Goal: Information Seeking & Learning: Learn about a topic

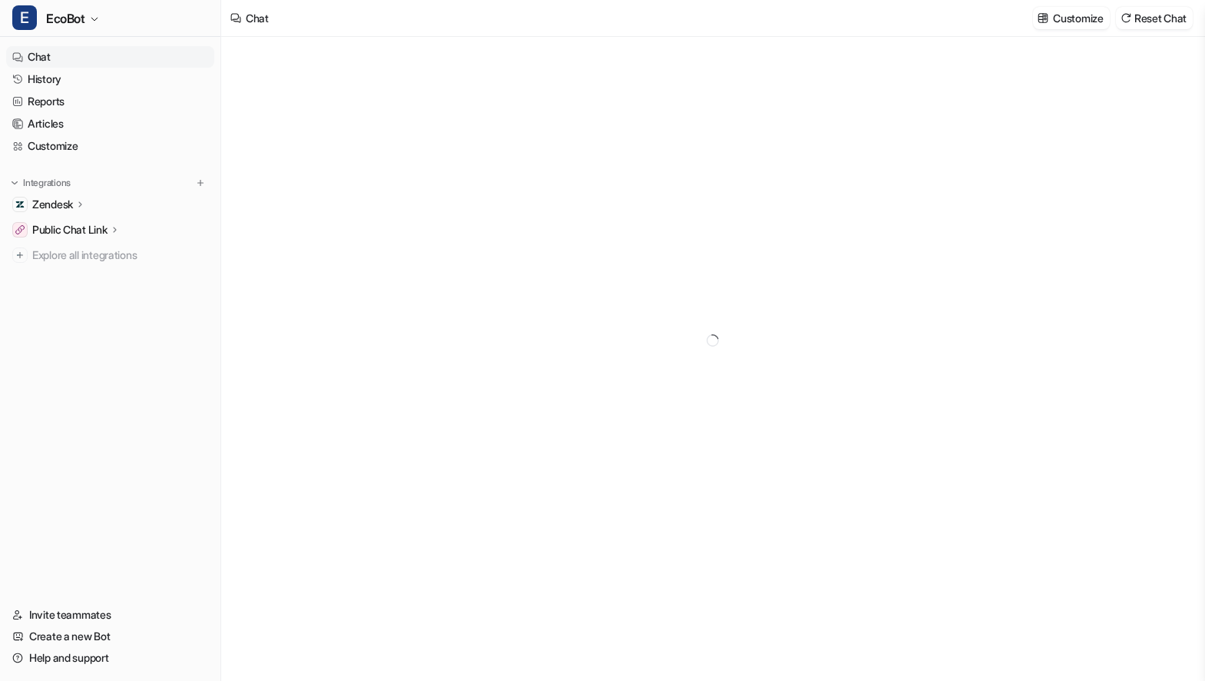
type textarea "**********"
click at [65, 78] on link "History" at bounding box center [110, 79] width 208 height 22
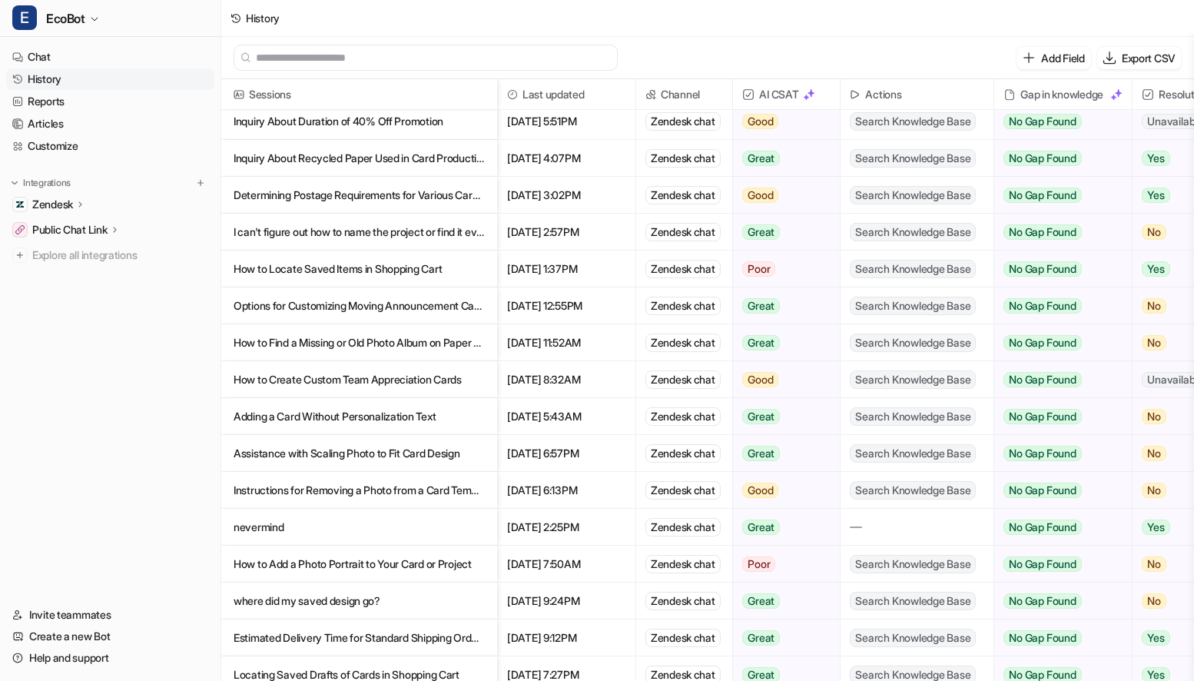
scroll to position [141, 0]
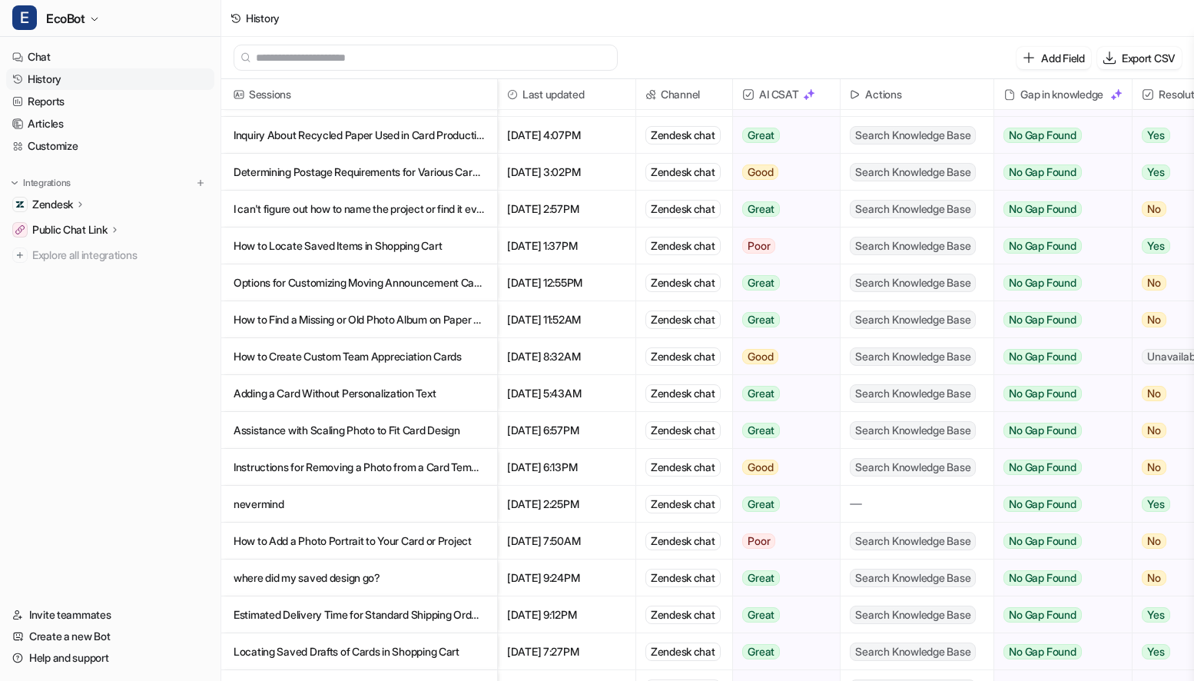
click at [426, 528] on p "How to Add a Photo Portrait to Your Card or Project" at bounding box center [359, 540] width 251 height 37
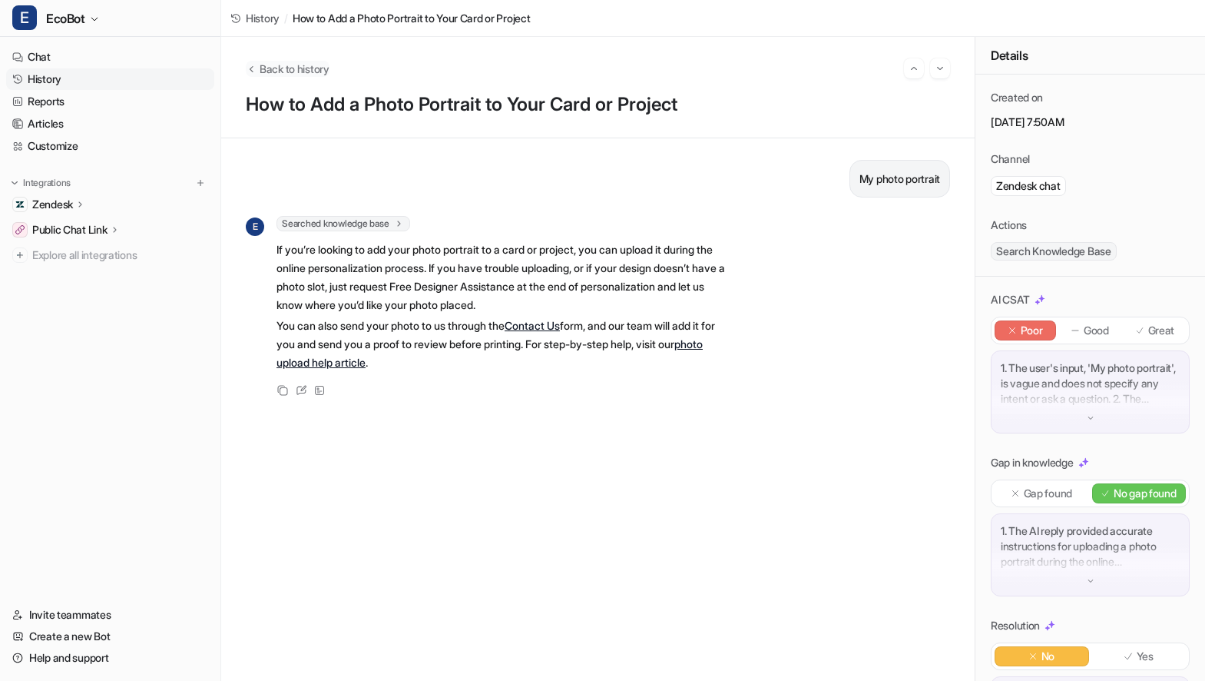
click at [299, 65] on span "Back to history" at bounding box center [295, 69] width 70 height 16
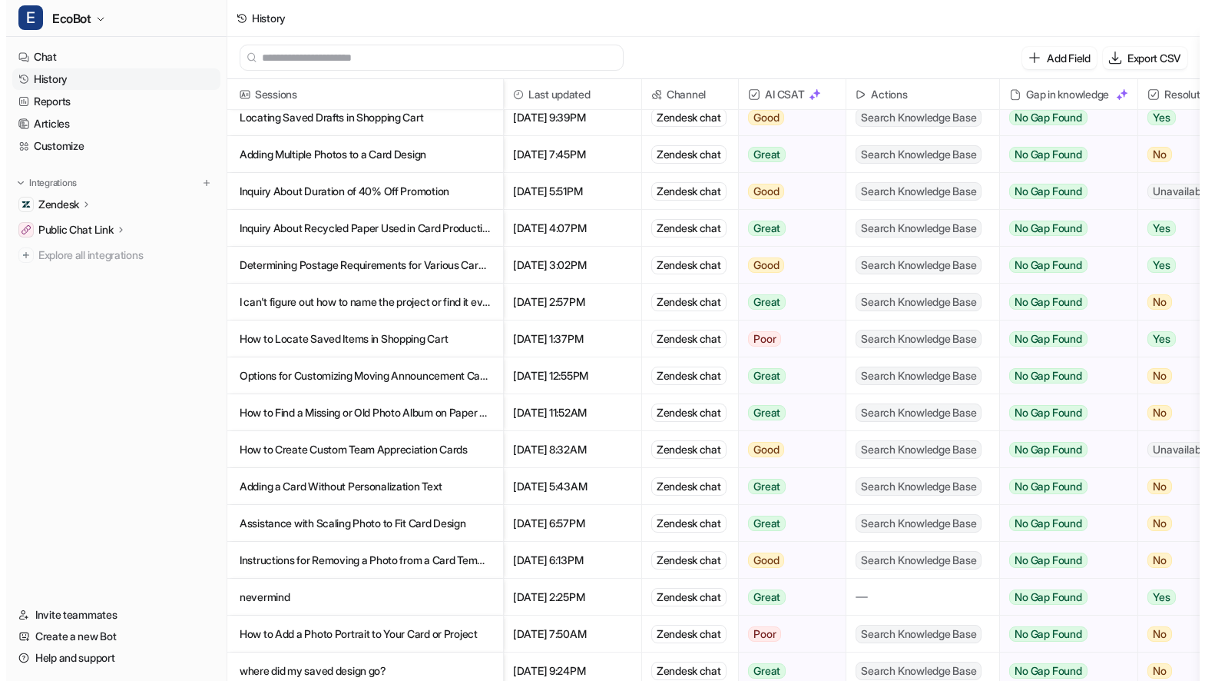
scroll to position [129, 0]
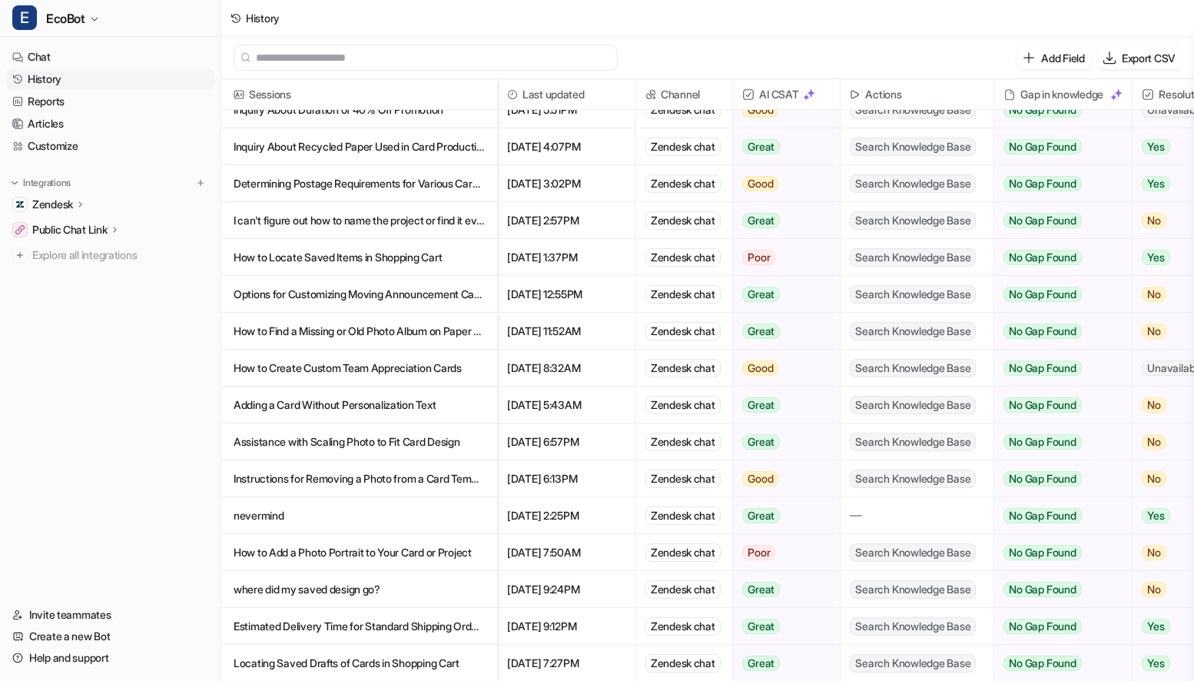
click at [473, 413] on p "Adding a Card Without Personalization Text" at bounding box center [359, 404] width 251 height 37
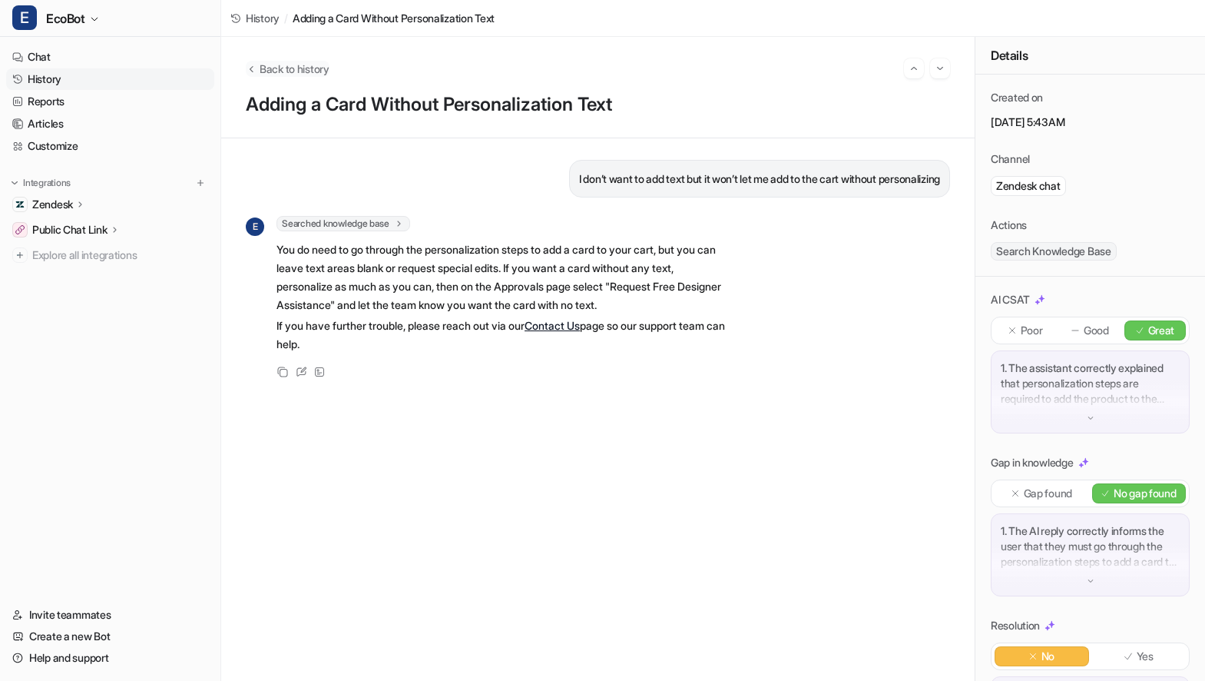
click at [289, 71] on span "Back to history" at bounding box center [295, 69] width 70 height 16
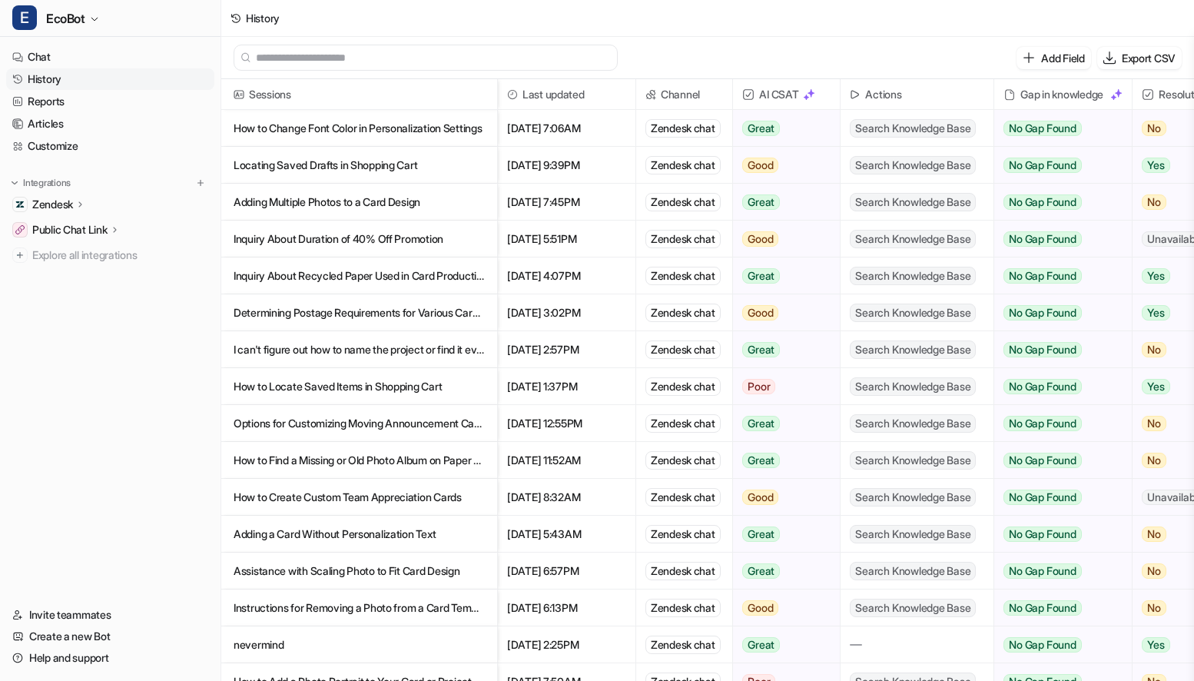
click at [479, 240] on p "Inquiry About Duration of 40% Off Promotion" at bounding box center [359, 238] width 251 height 37
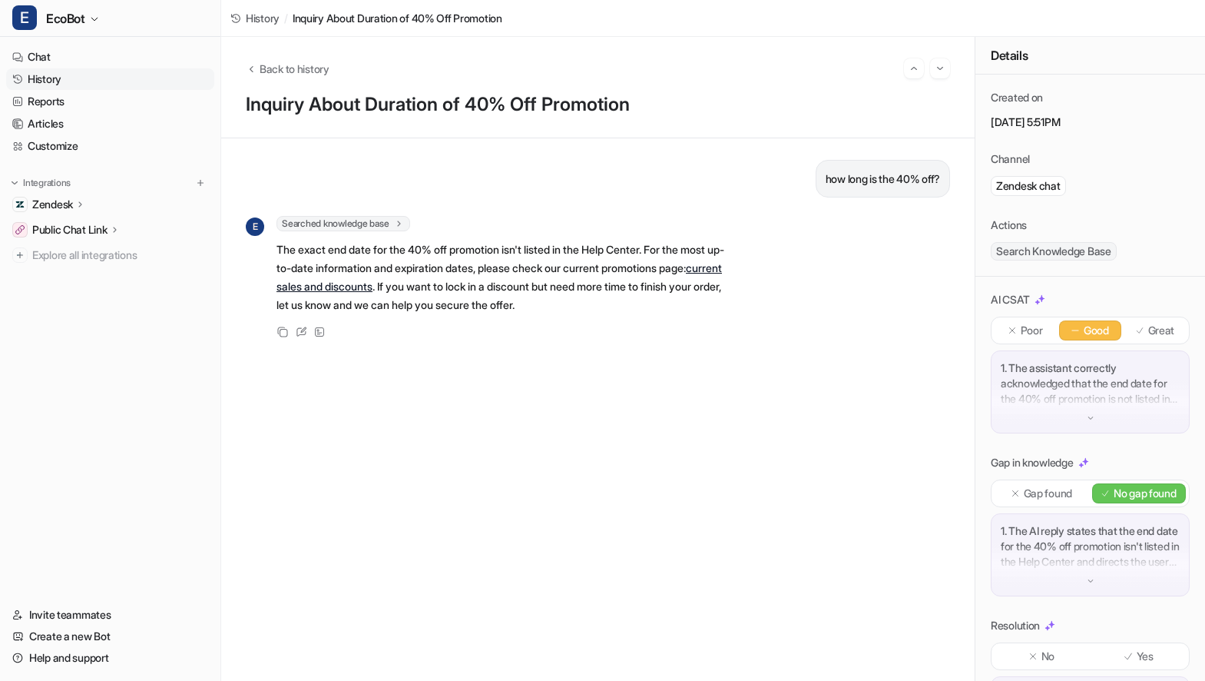
click at [377, 287] on link "current sales and discounts" at bounding box center [500, 276] width 446 height 31
click at [311, 68] on span "Back to history" at bounding box center [295, 69] width 70 height 16
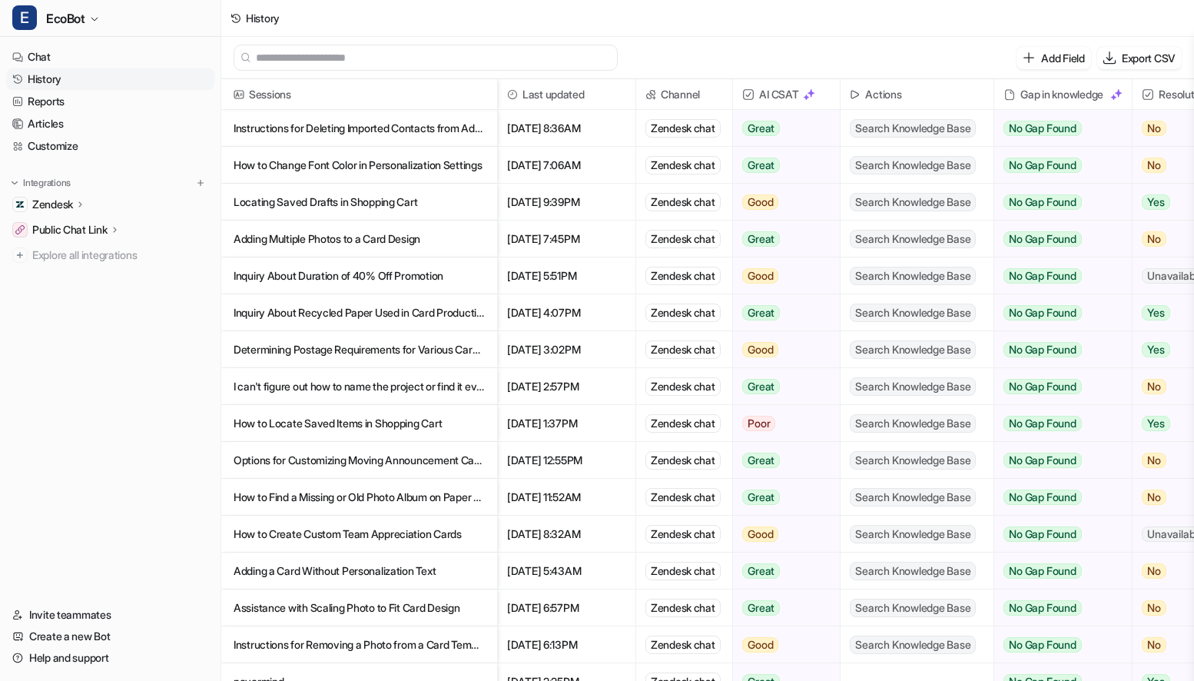
click at [449, 127] on p "Instructions for Deleting Imported Contacts from Address Book" at bounding box center [359, 128] width 251 height 37
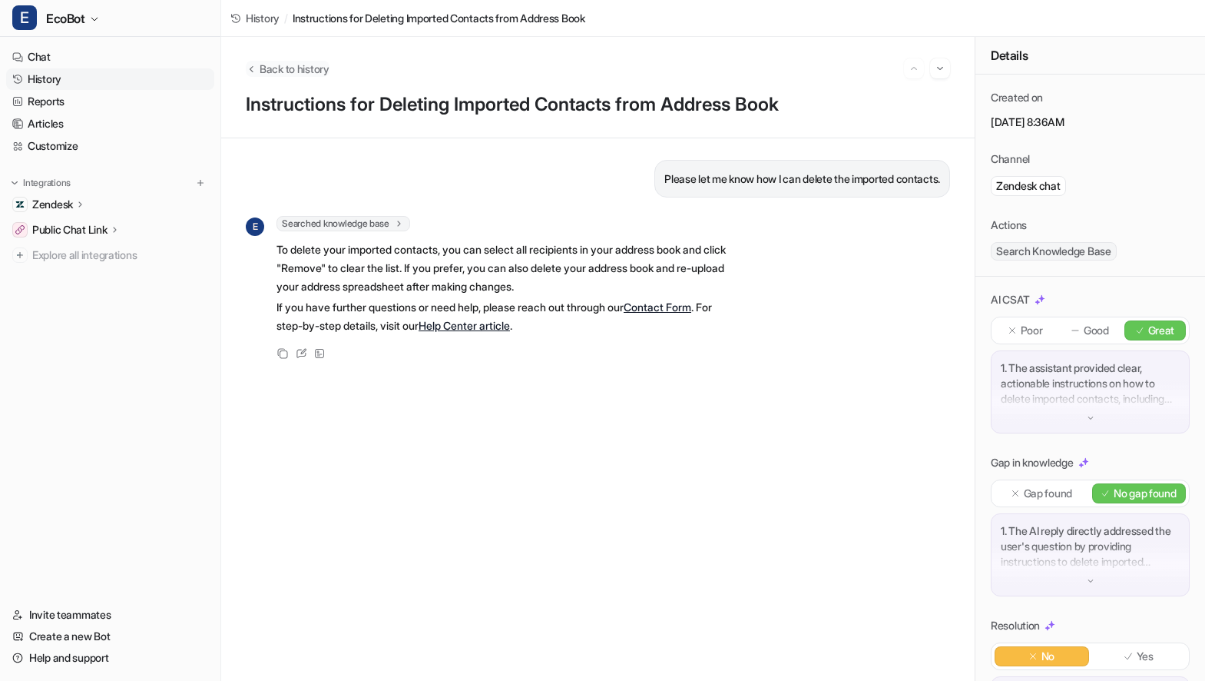
click at [281, 74] on span "Back to history" at bounding box center [295, 69] width 70 height 16
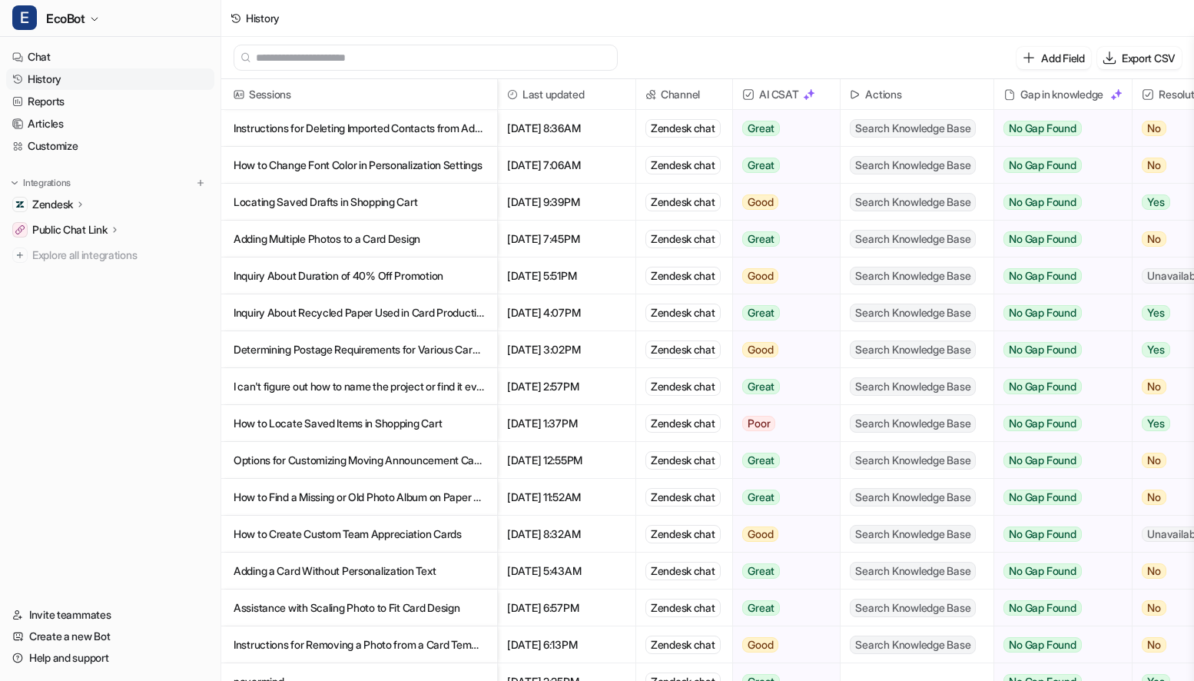
click at [469, 164] on p "How to Change Font Color in Personalization Settings" at bounding box center [359, 165] width 251 height 37
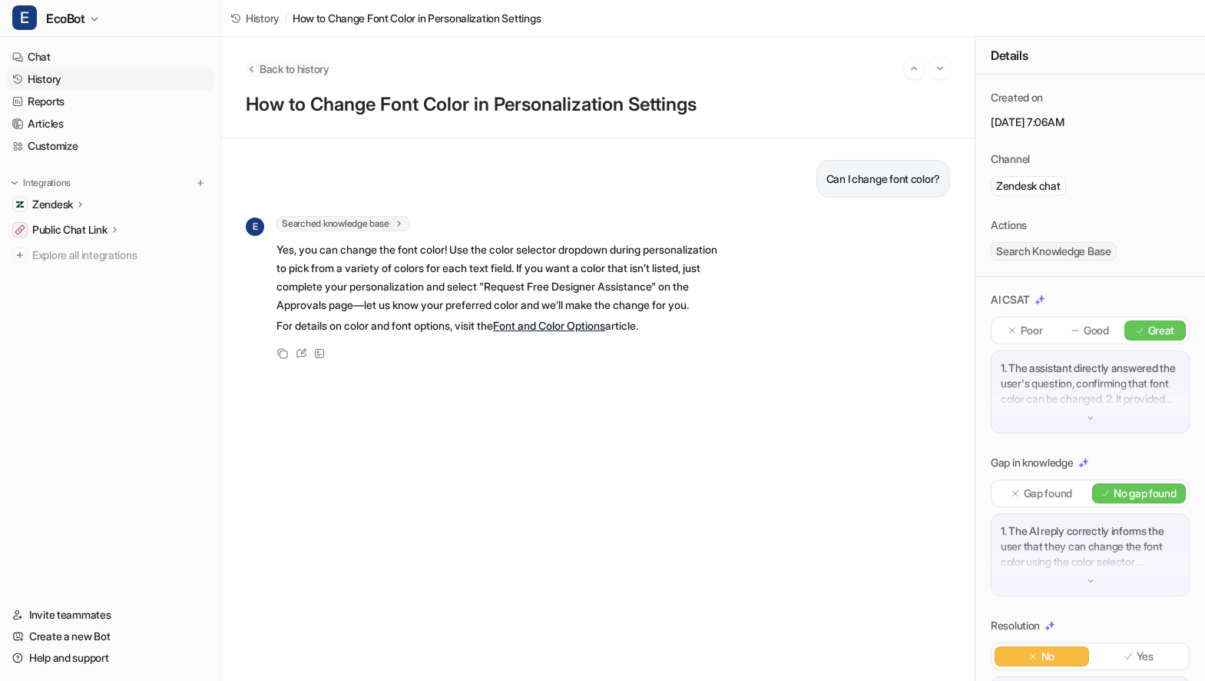
click at [281, 73] on span "Back to history" at bounding box center [295, 69] width 70 height 16
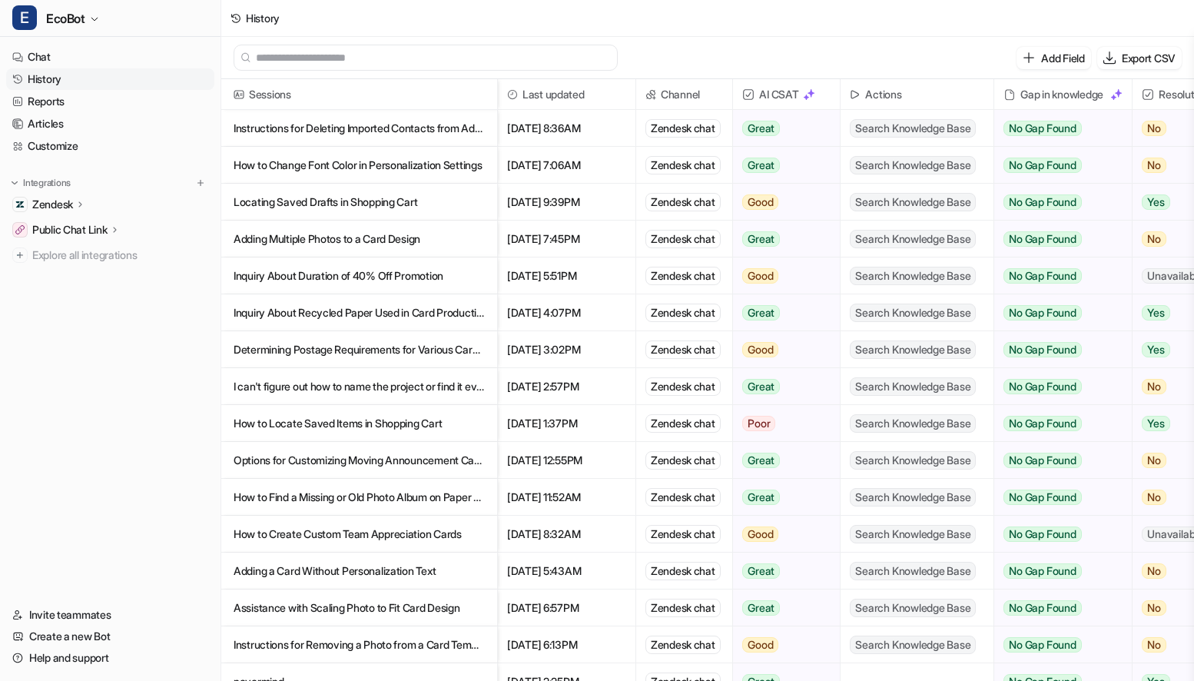
click at [451, 200] on p "Locating Saved Drafts in Shopping Cart" at bounding box center [359, 202] width 251 height 37
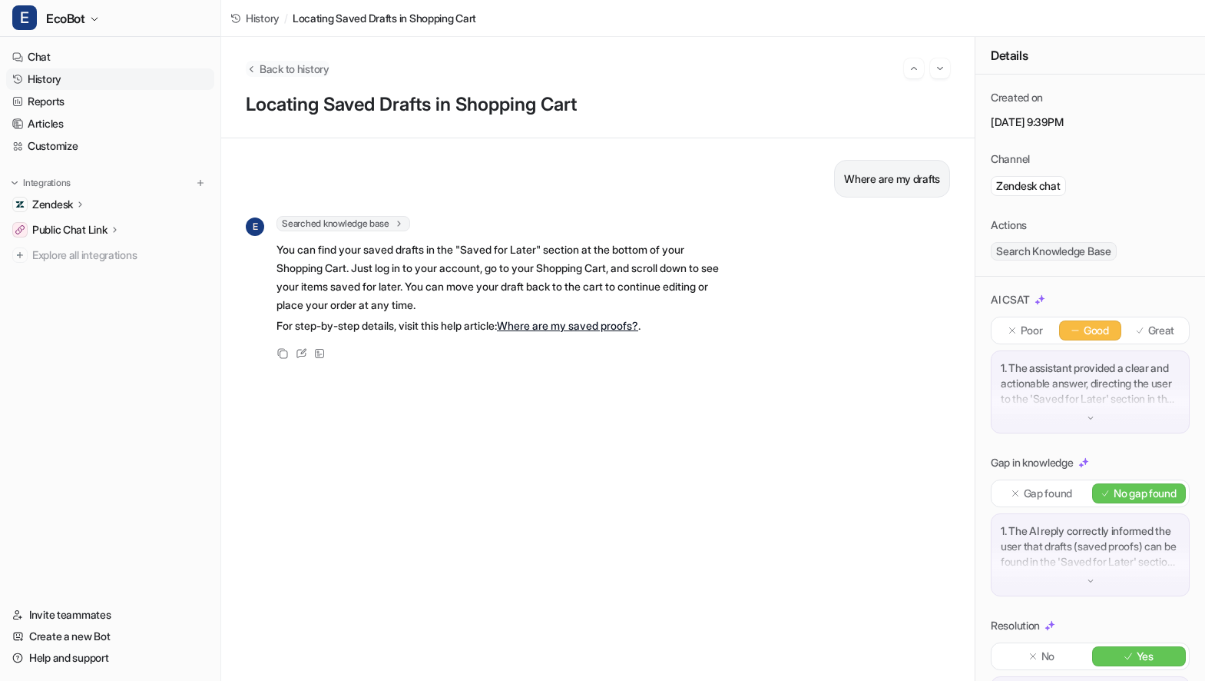
click at [299, 70] on span "Back to history" at bounding box center [295, 69] width 70 height 16
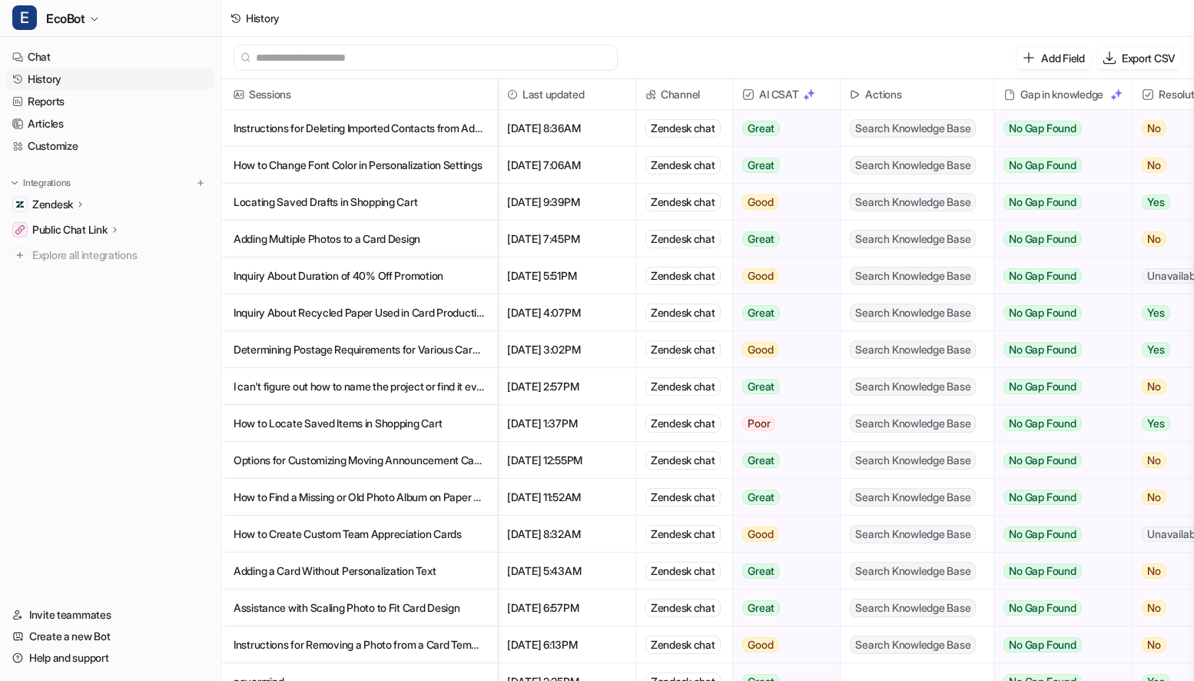
click at [468, 239] on p "Adding Multiple Photos to a Card Design" at bounding box center [359, 238] width 251 height 37
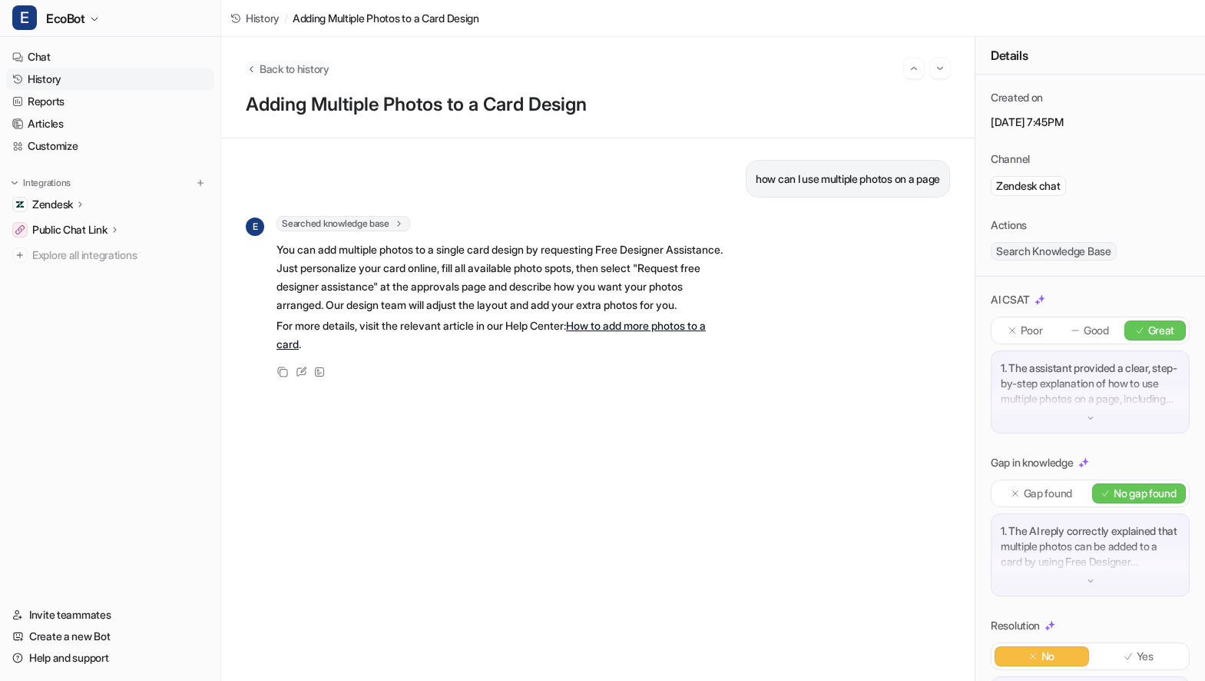
click at [300, 71] on span "Back to history" at bounding box center [295, 69] width 70 height 16
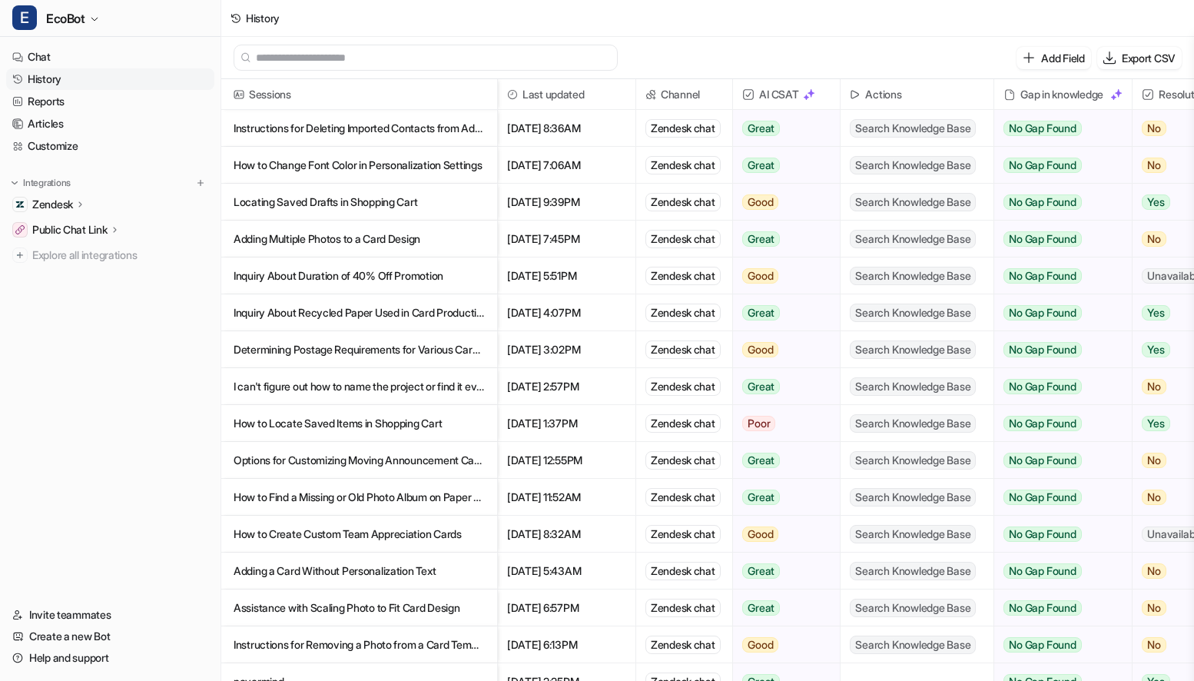
click at [463, 313] on p "Inquiry About Recycled Paper Used in Card Production" at bounding box center [359, 312] width 251 height 37
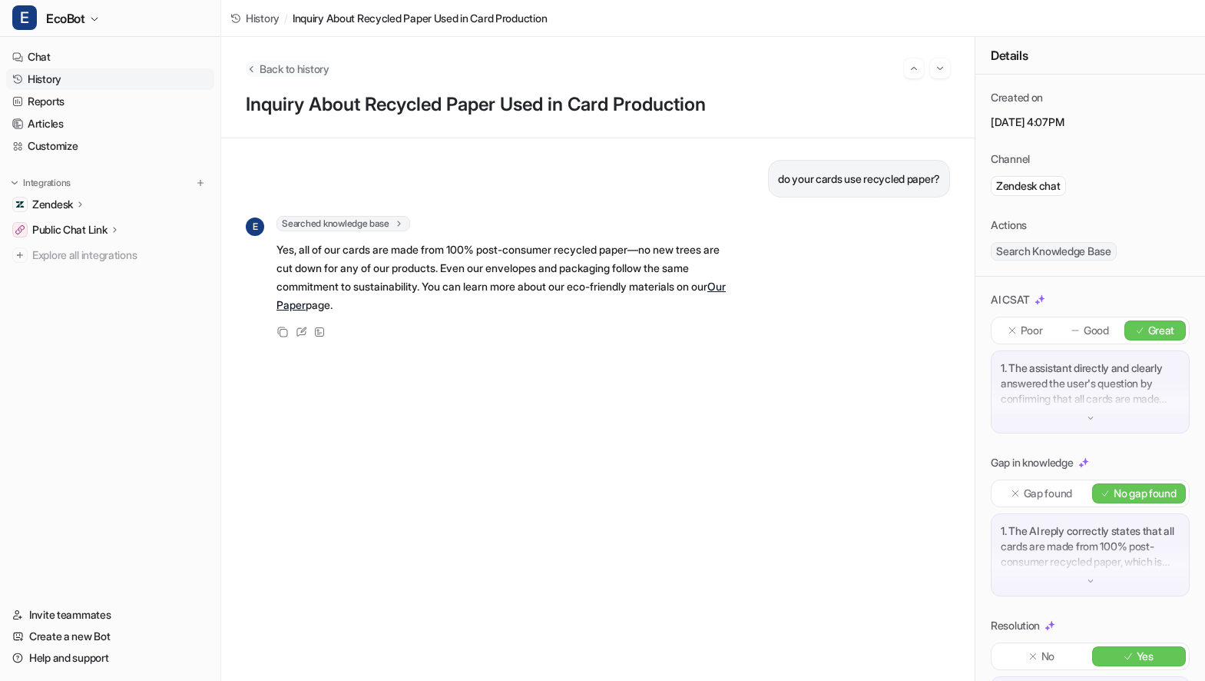
click at [267, 71] on span "Back to history" at bounding box center [295, 69] width 70 height 16
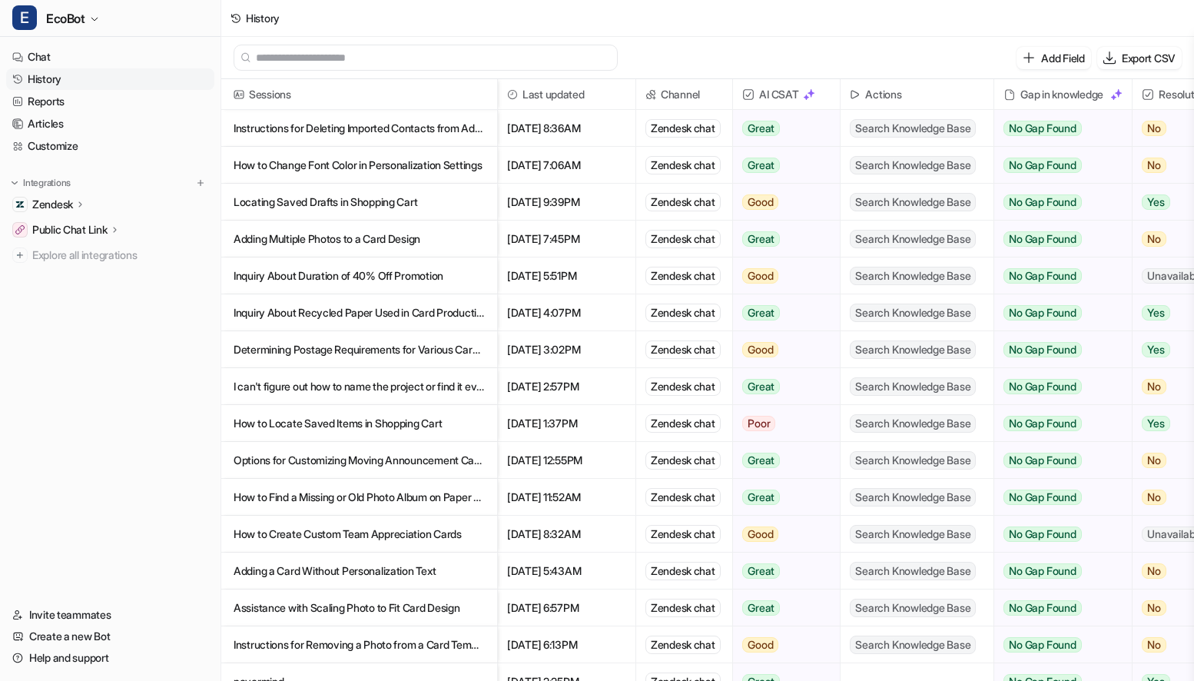
click at [476, 349] on p "Determining Postage Requirements for Various Card Sizes" at bounding box center [359, 349] width 251 height 37
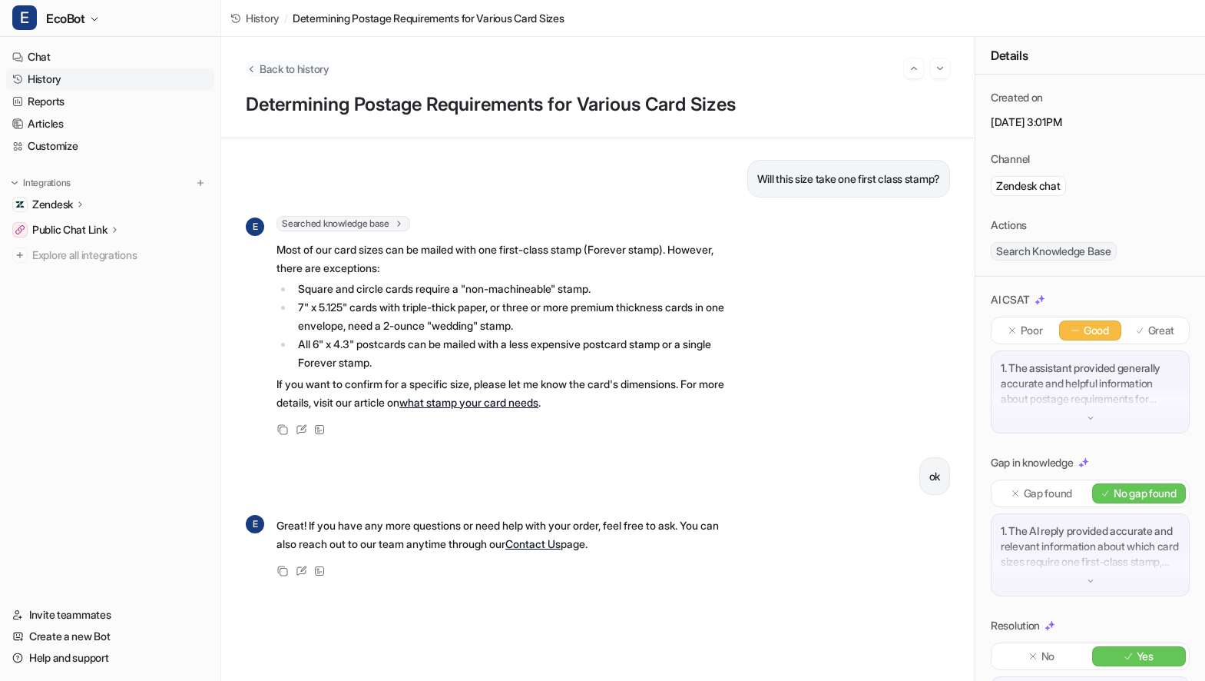
click at [290, 75] on span "Back to history" at bounding box center [295, 69] width 70 height 16
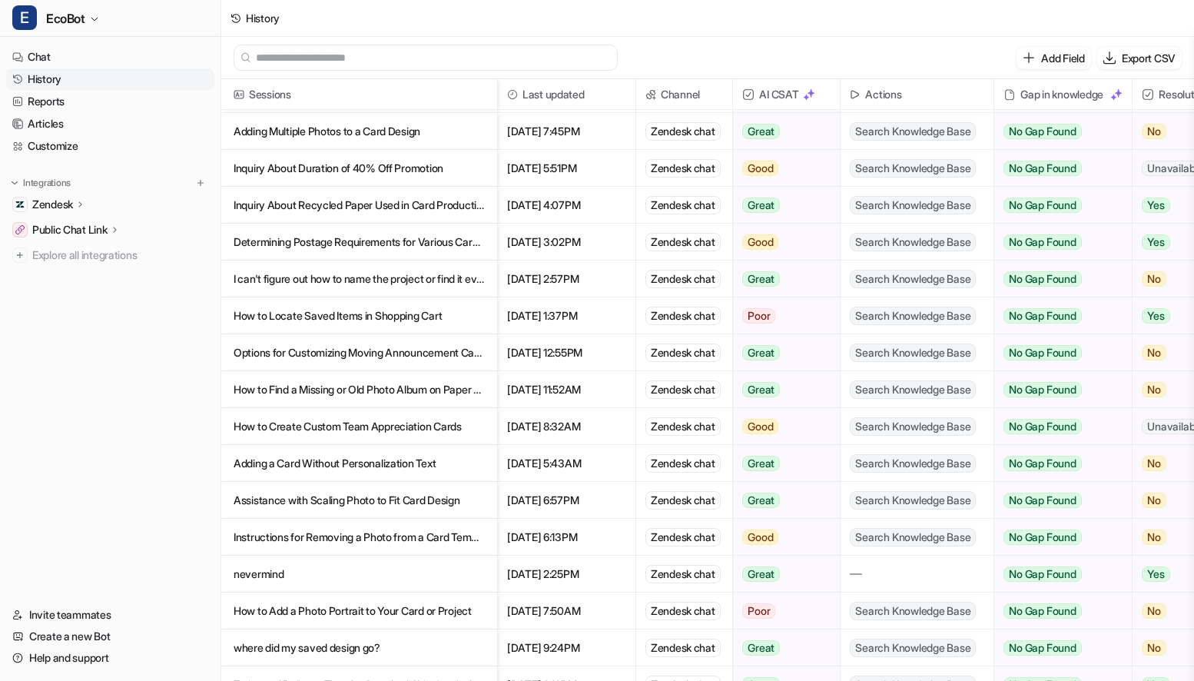
scroll to position [109, 0]
click at [480, 320] on p "How to Locate Saved Items in Shopping Cart" at bounding box center [359, 314] width 251 height 37
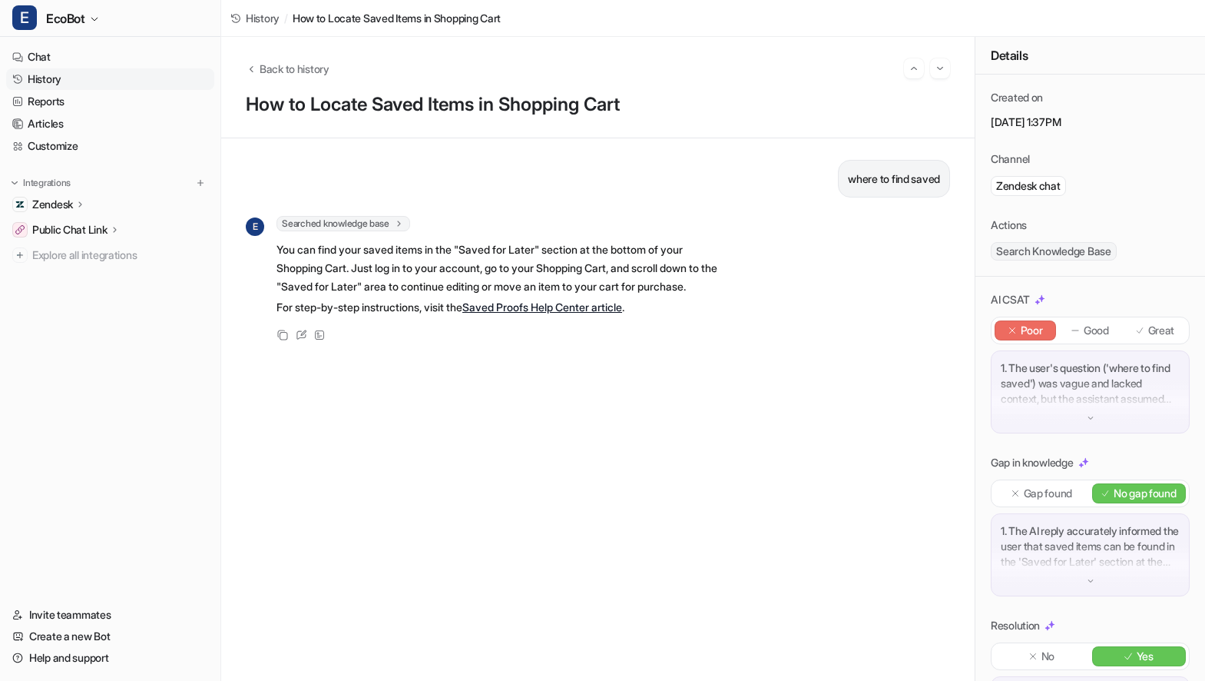
click at [1079, 375] on p "1. The user's question ('where to find saved') was vague and lacked context, bu…" at bounding box center [1090, 383] width 179 height 46
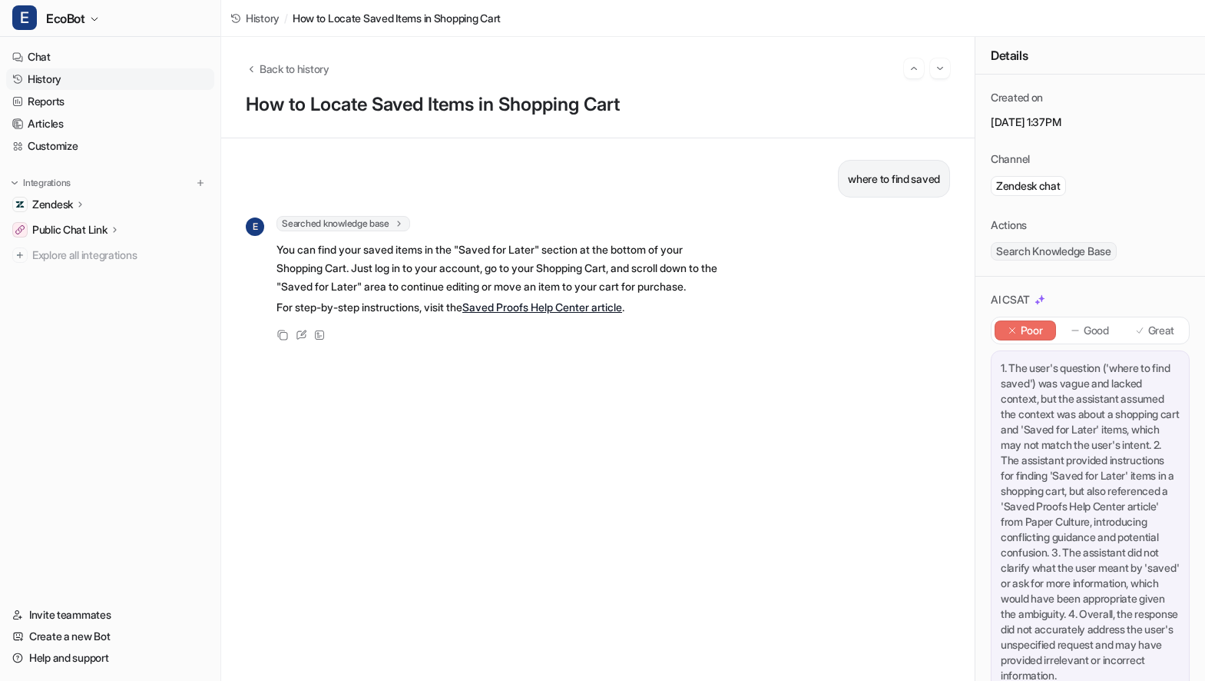
click at [76, 80] on link "History" at bounding box center [110, 79] width 208 height 22
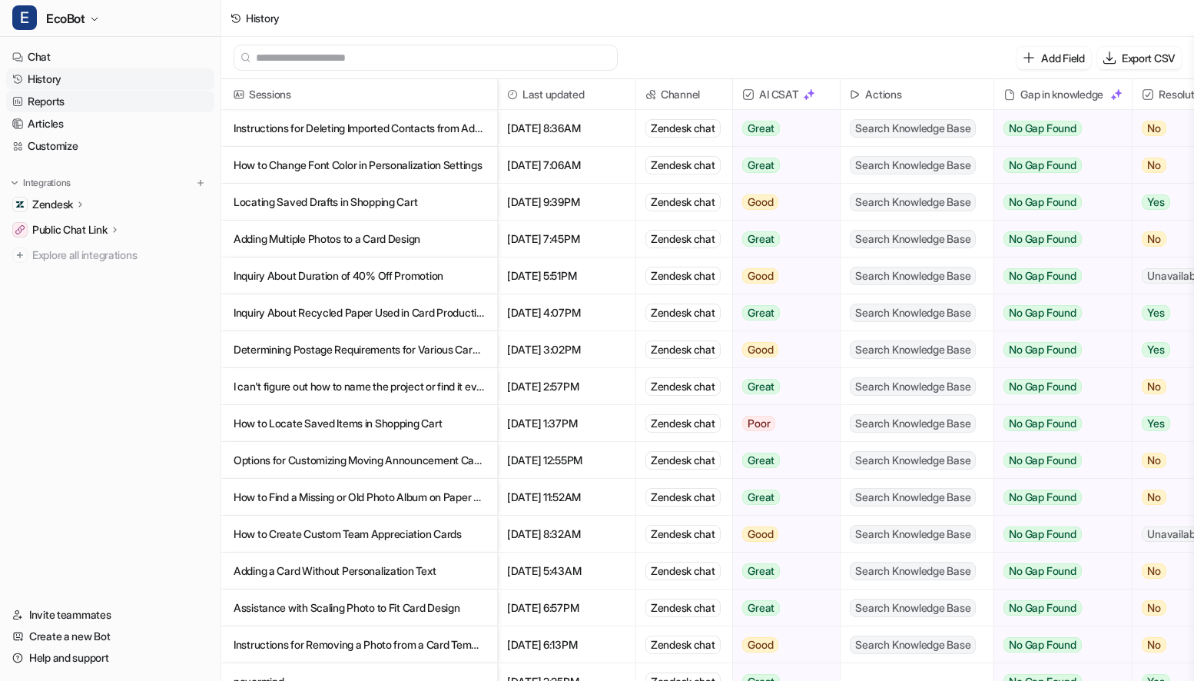
click at [78, 98] on link "Reports" at bounding box center [110, 102] width 208 height 22
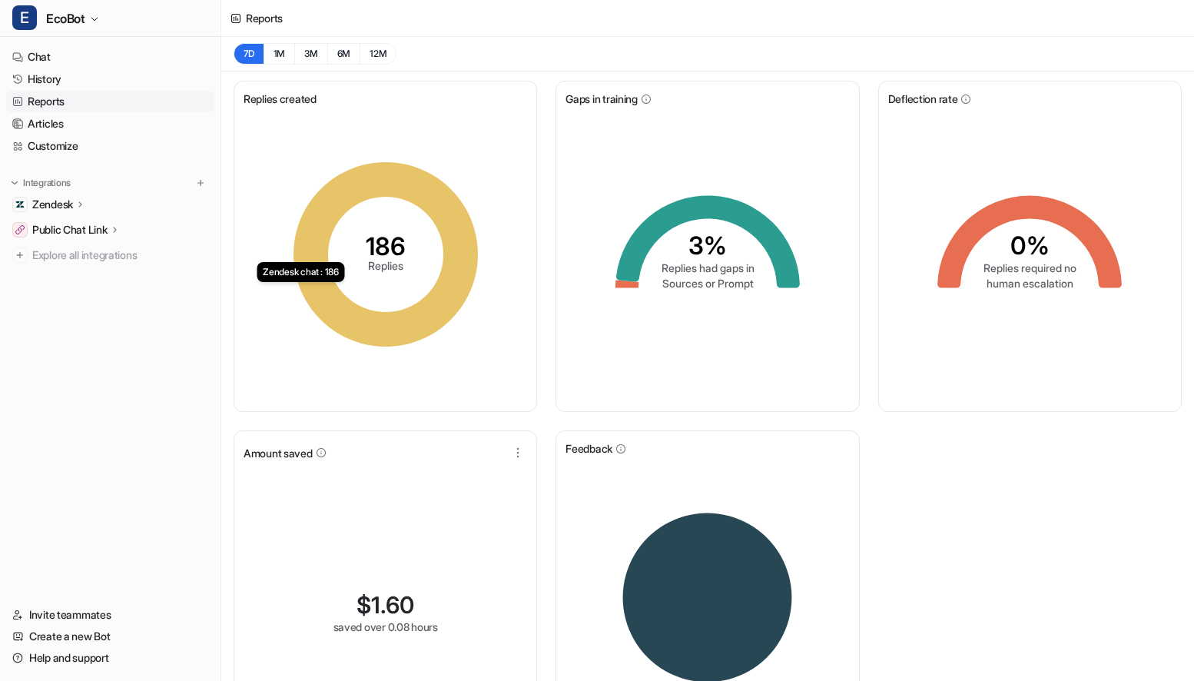
click at [452, 300] on icon at bounding box center [385, 254] width 184 height 184
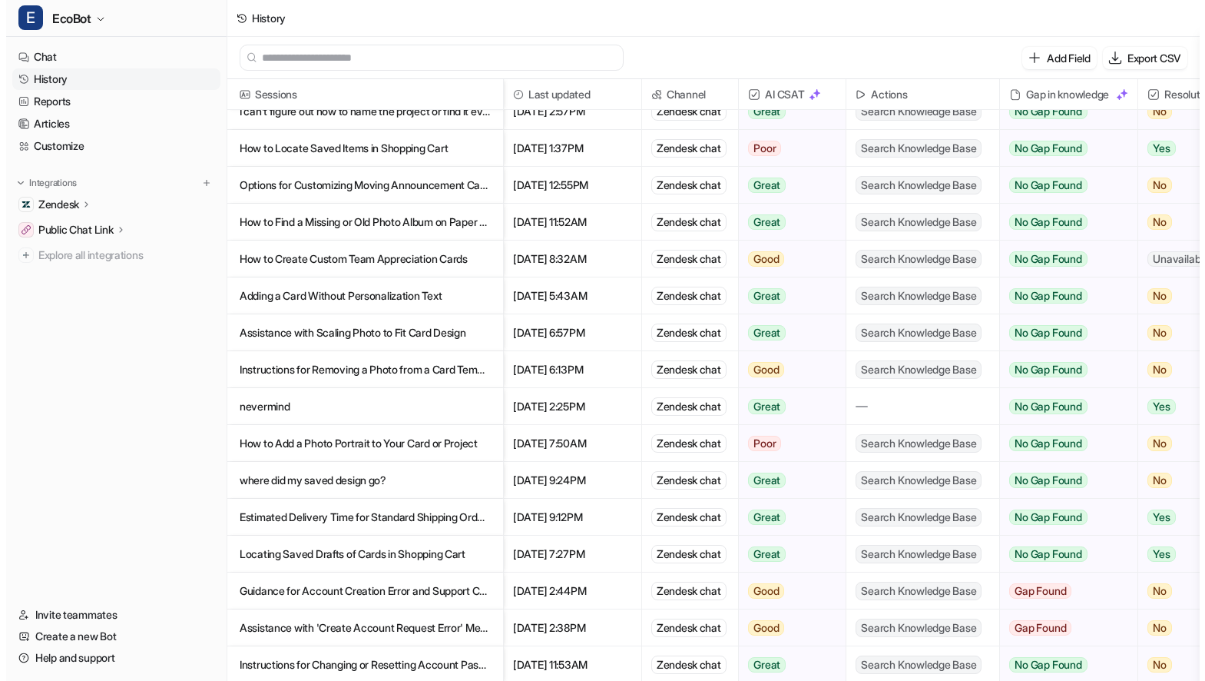
scroll to position [286, 0]
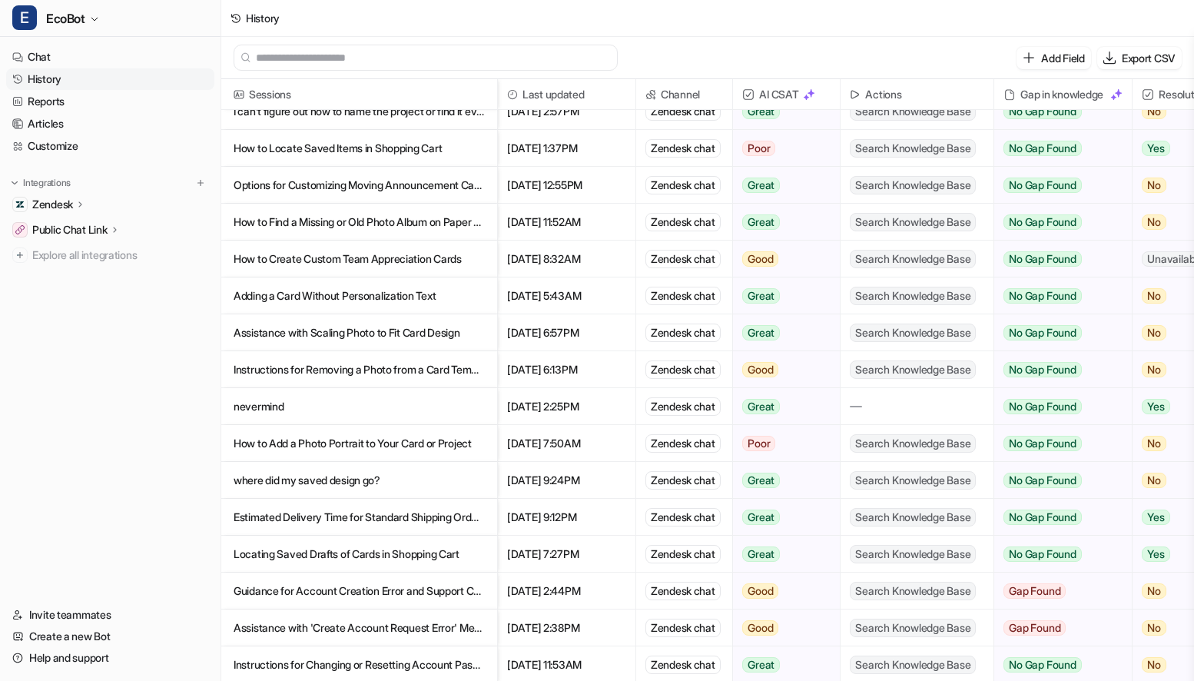
click at [405, 399] on p "nevermind" at bounding box center [359, 406] width 251 height 37
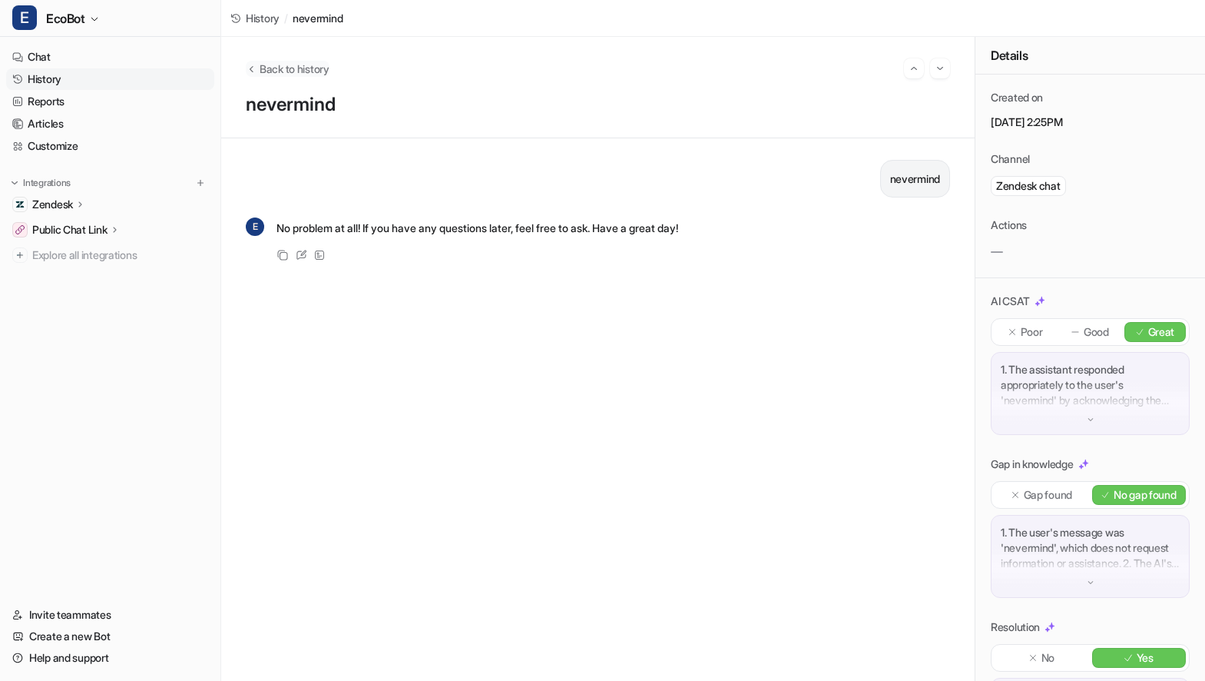
click at [295, 73] on span "Back to history" at bounding box center [295, 69] width 70 height 16
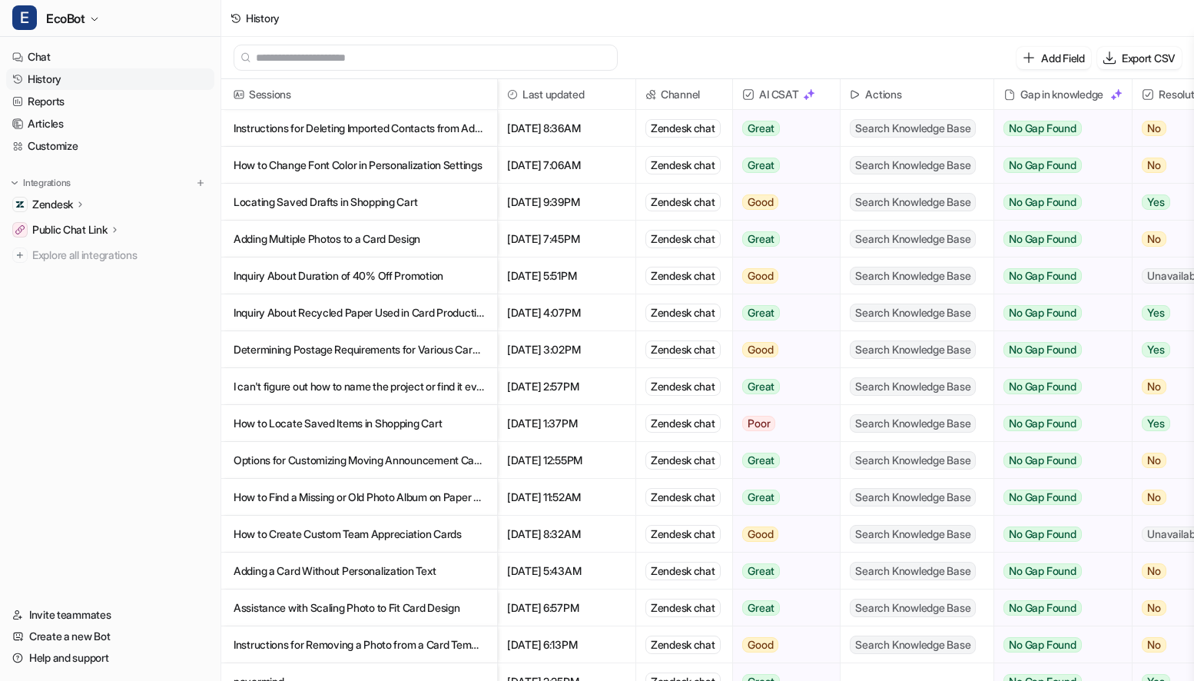
click at [433, 466] on p "Options for Customizing Moving Announcement Cards and Postcards" at bounding box center [359, 460] width 251 height 37
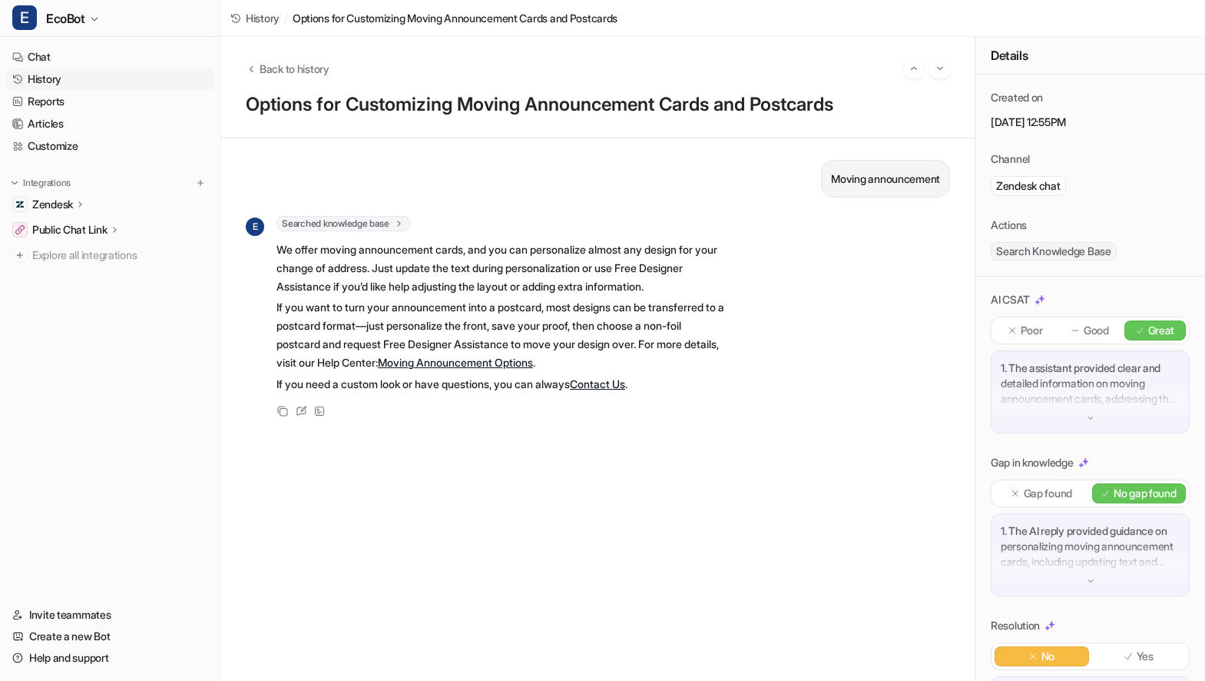
click at [527, 365] on link "Moving Announcement Options" at bounding box center [455, 362] width 155 height 13
click at [297, 65] on span "Back to history" at bounding box center [295, 69] width 70 height 16
